Goal: Navigation & Orientation: Find specific page/section

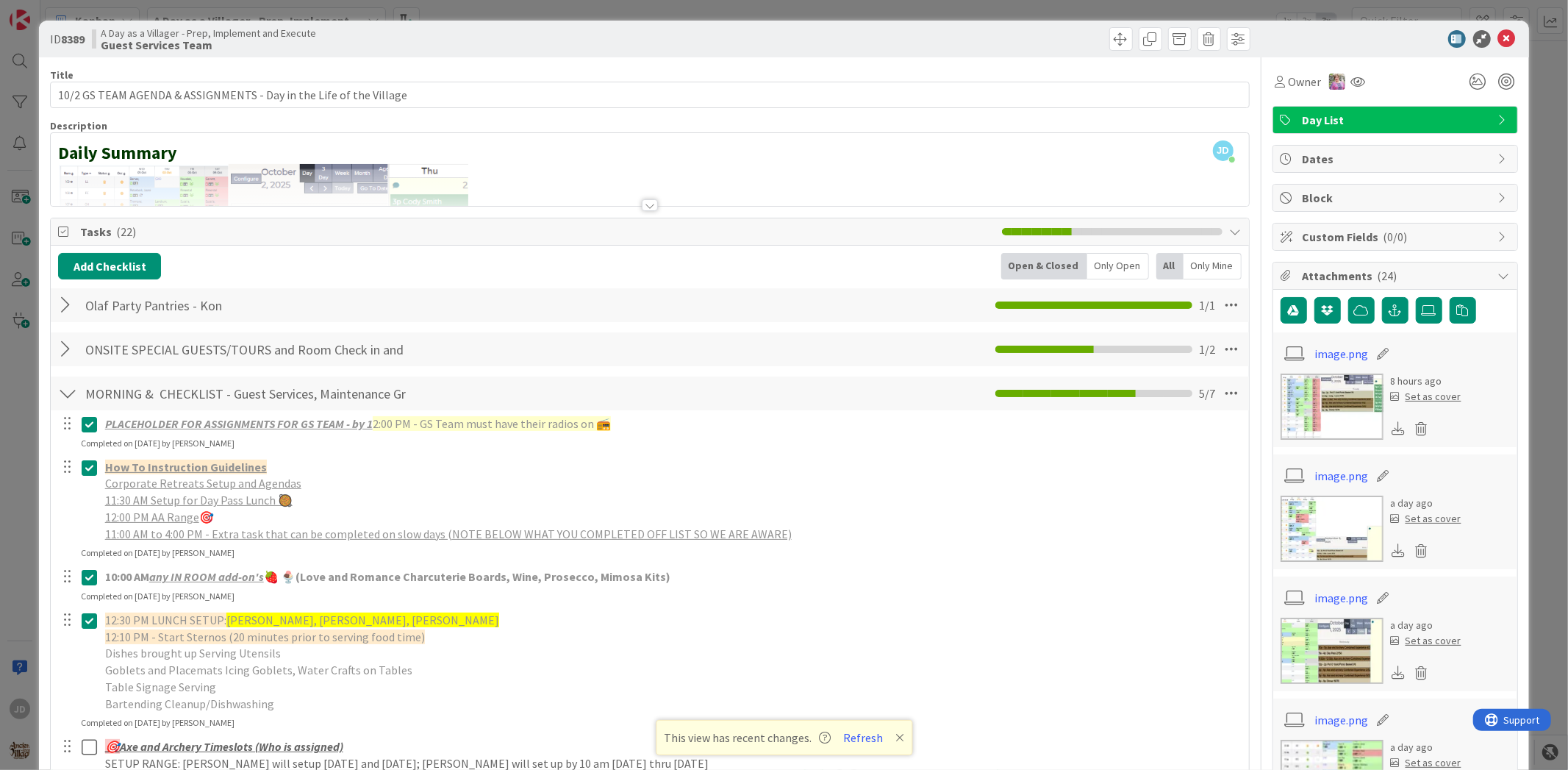
click at [1498, 40] on icon at bounding box center [1507, 40] width 18 height 18
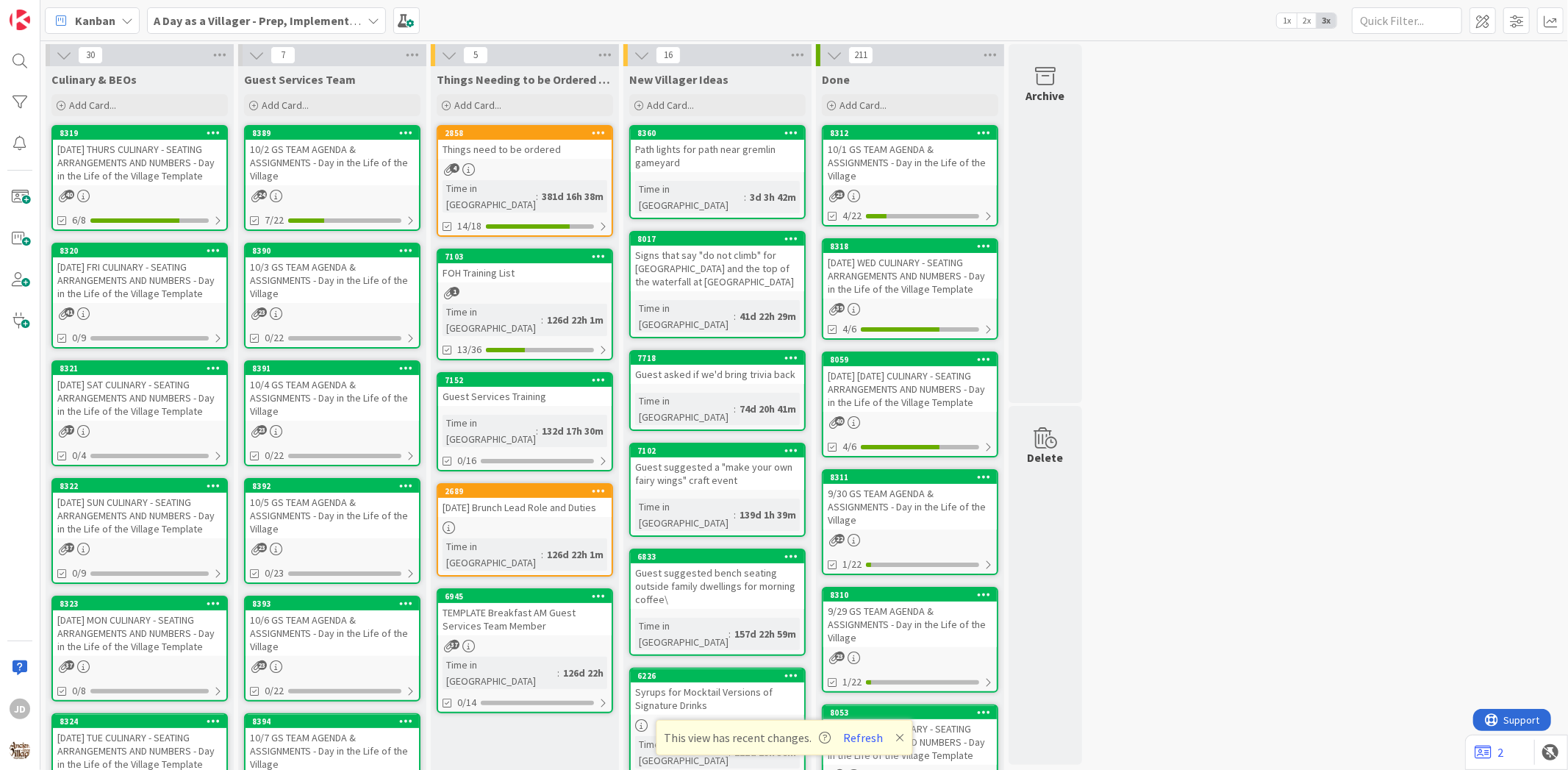
click at [143, 282] on div "[DATE] FRI CULINARY - SEATING ARRANGEMENTS AND NUMBERS - Day in the Life of the…" at bounding box center [139, 280] width 174 height 46
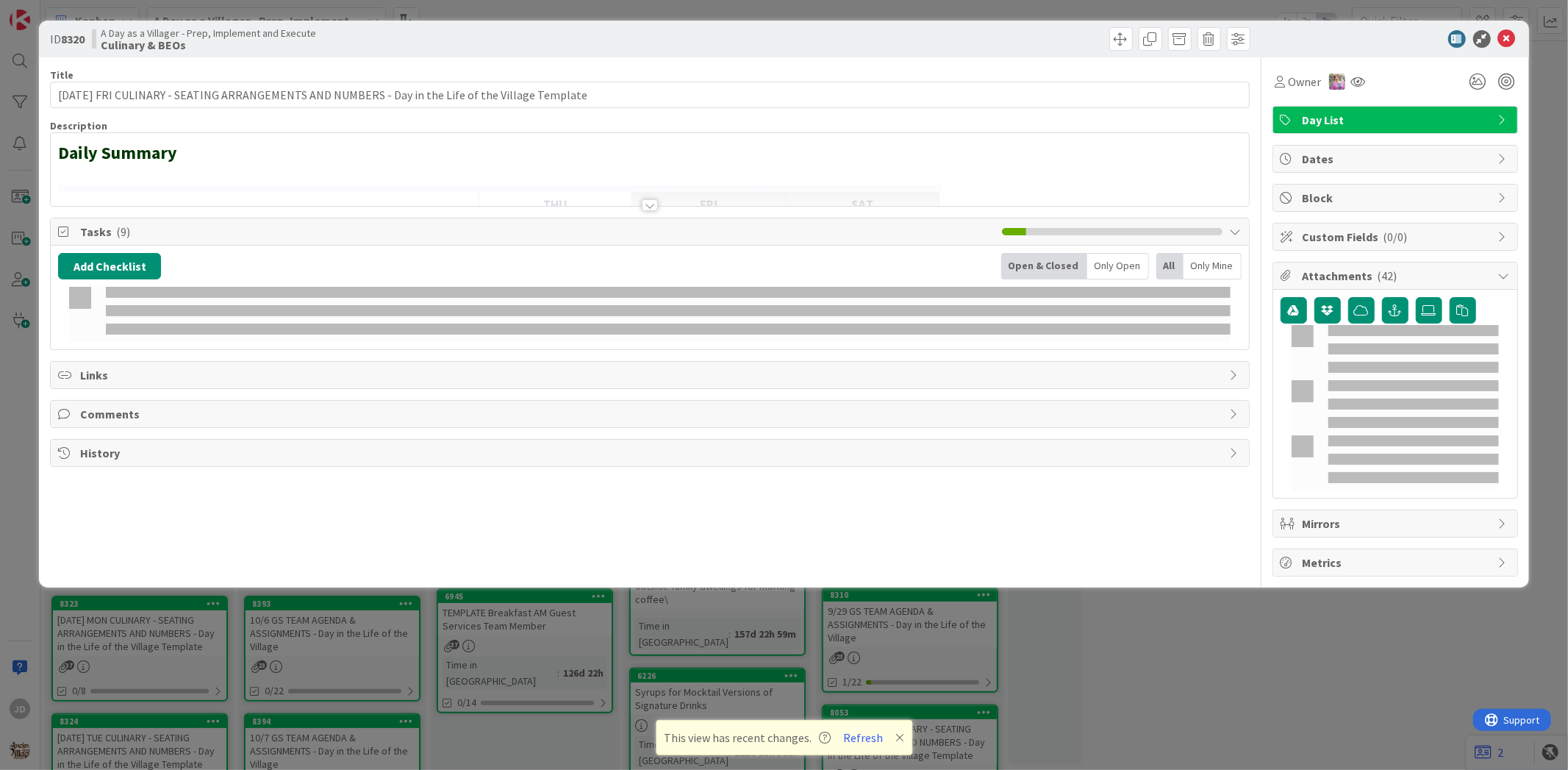
click at [1508, 34] on div "ID 8320 A Day as a Villager - Prep, Implement and Execute Culinary & BEOs" at bounding box center [783, 39] width 1489 height 37
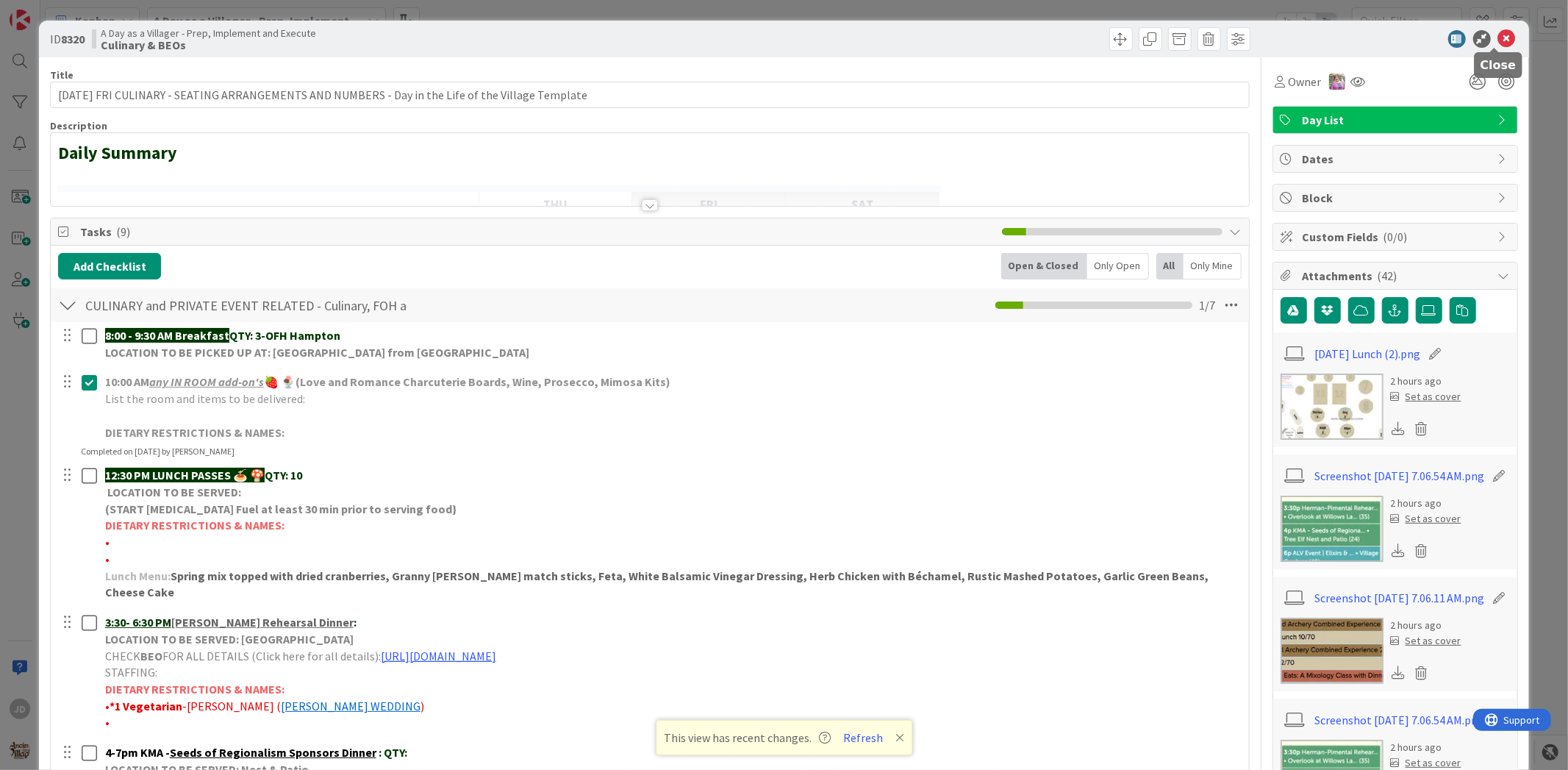
drag, startPoint x: 1497, startPoint y: 37, endPoint x: 730, endPoint y: 214, distance: 787.2
click at [1498, 37] on icon at bounding box center [1507, 40] width 18 height 18
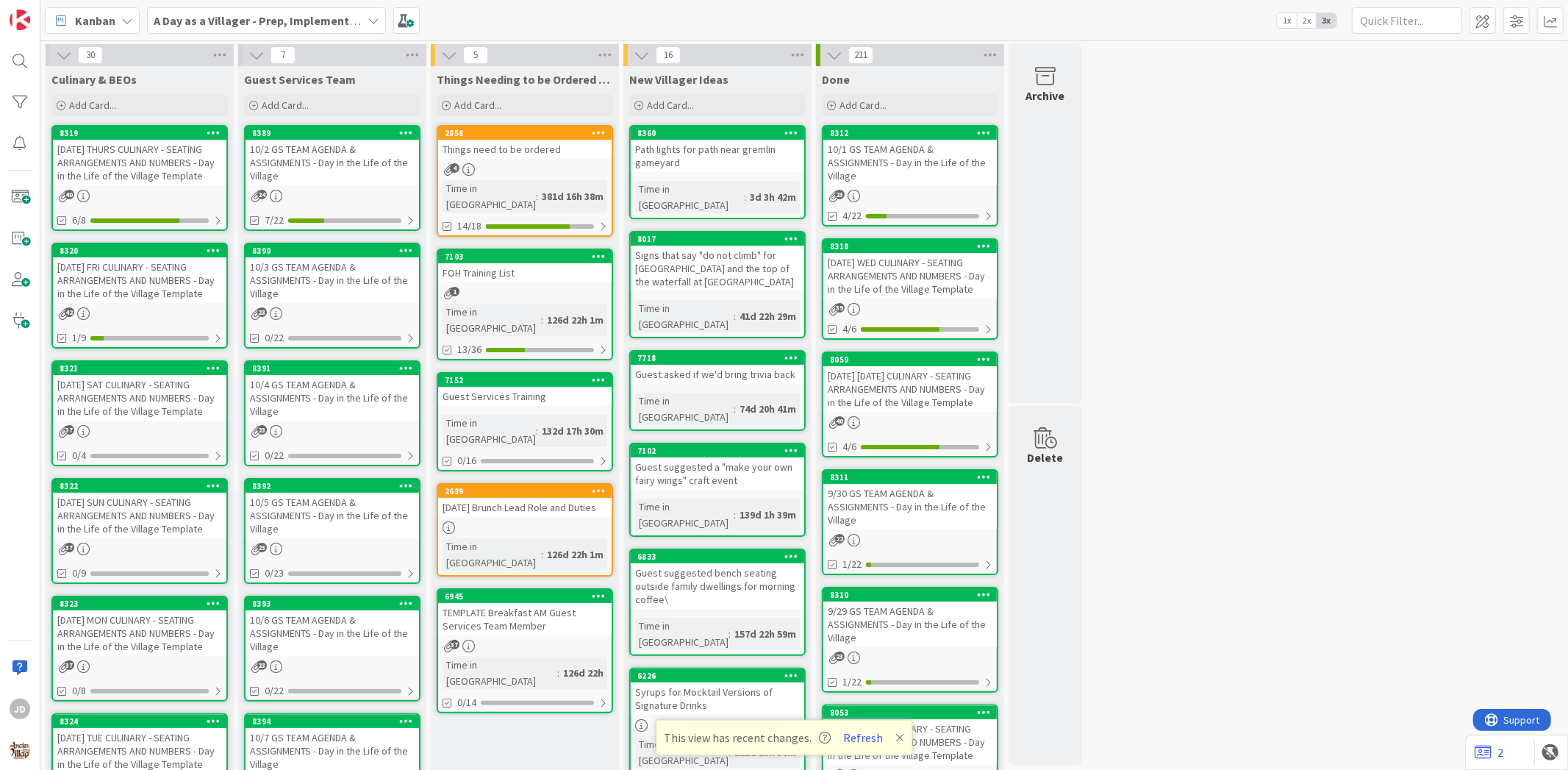
drag, startPoint x: 336, startPoint y: 282, endPoint x: 344, endPoint y: 276, distance: 10.0
click at [336, 281] on div "10/3 GS TEAM AGENDA & ASSIGNMENTS - Day in the Life of the Village" at bounding box center [332, 280] width 174 height 46
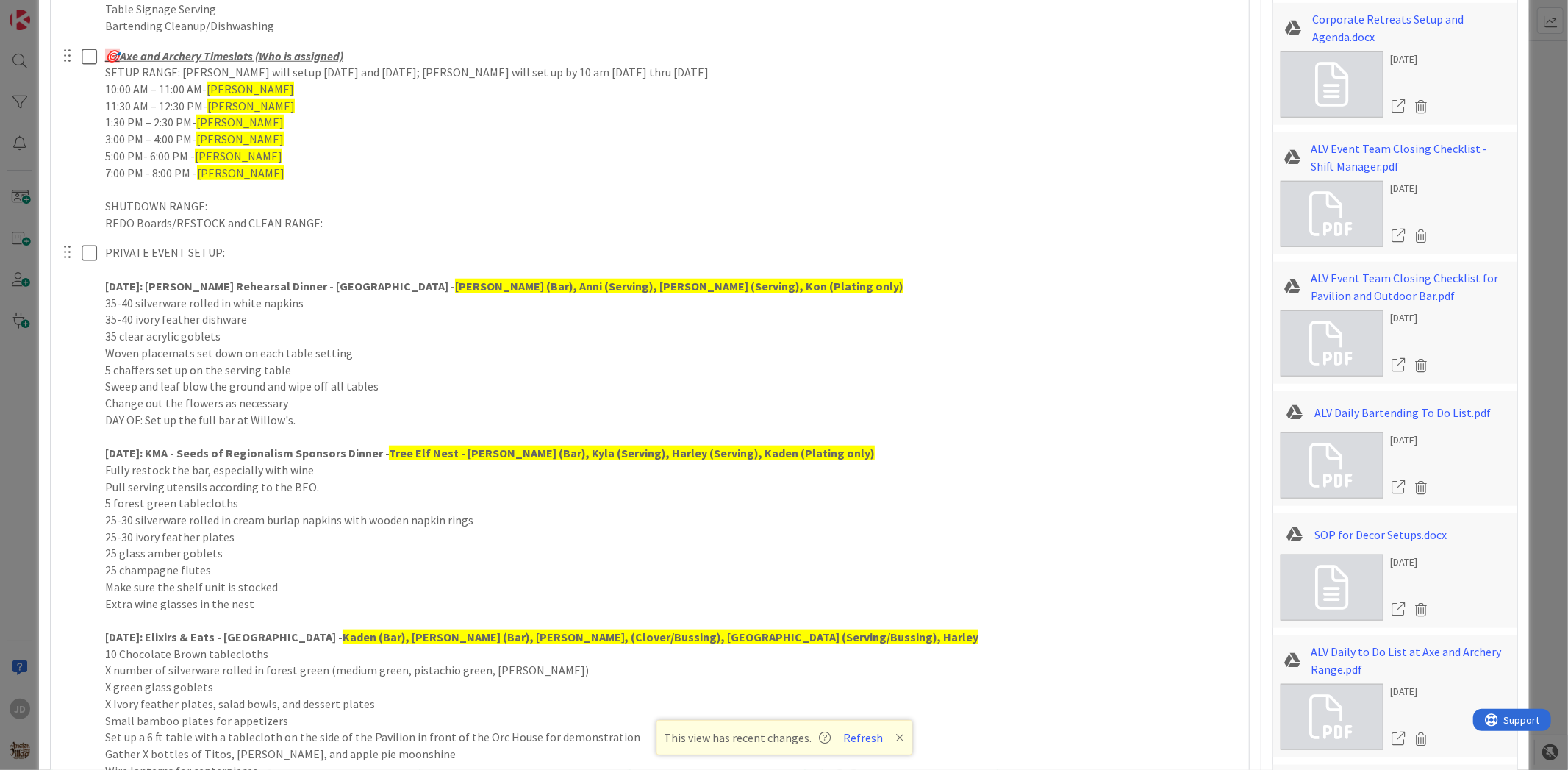
scroll to position [735, 0]
